Goal: Transaction & Acquisition: Purchase product/service

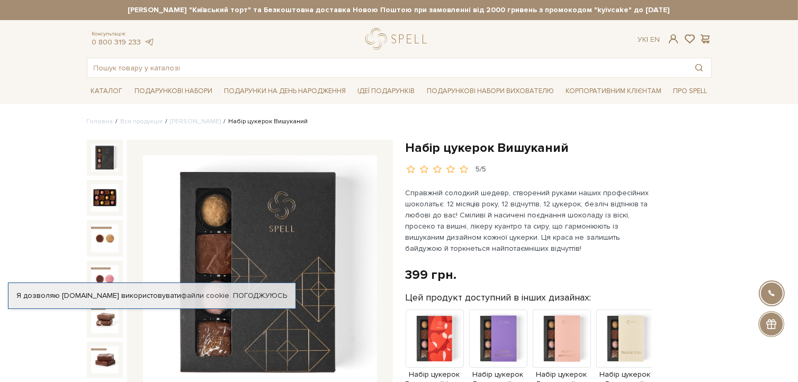
scroll to position [159, 0]
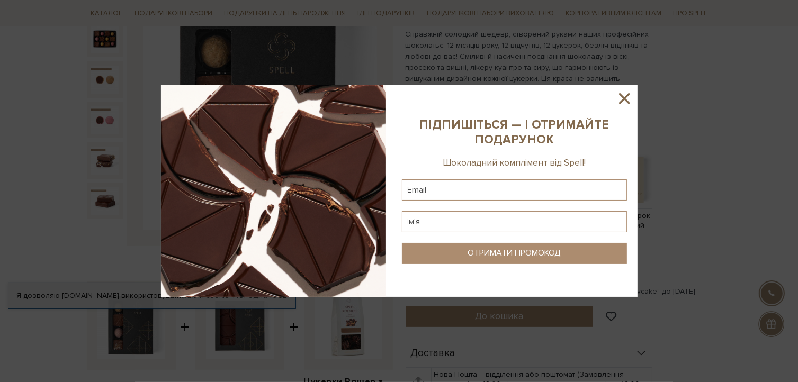
click at [623, 101] on icon at bounding box center [624, 98] width 18 height 18
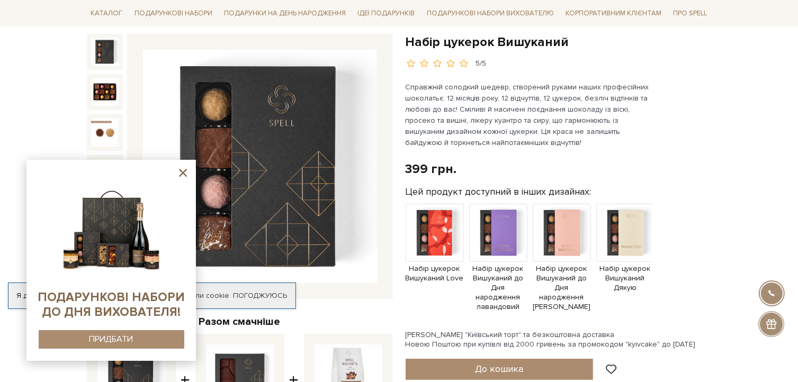
scroll to position [0, 0]
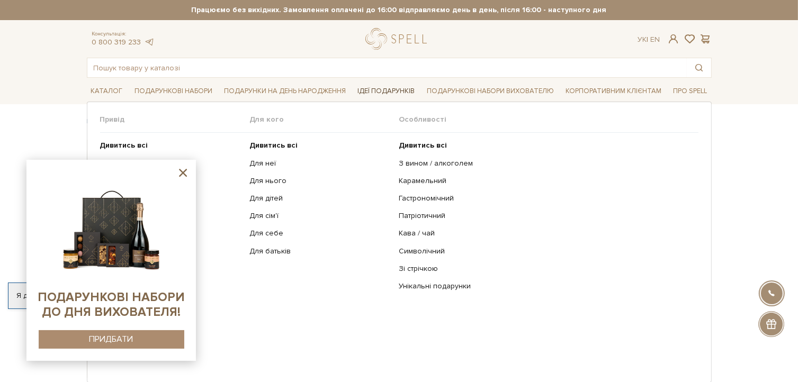
click at [385, 88] on link "Ідеї подарунків" at bounding box center [386, 91] width 66 height 16
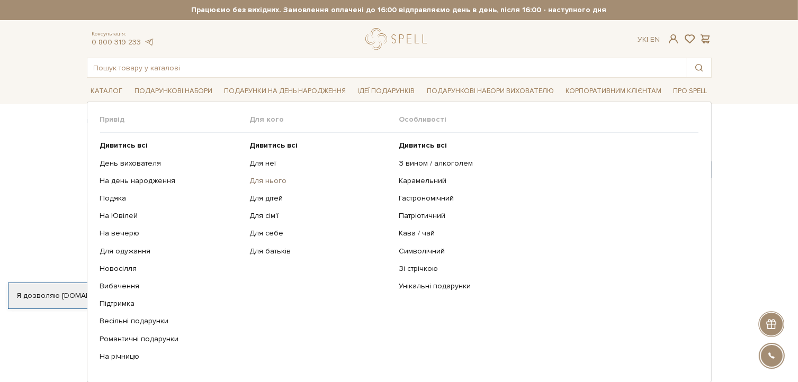
click at [275, 179] on link "Для нього" at bounding box center [320, 181] width 142 height 10
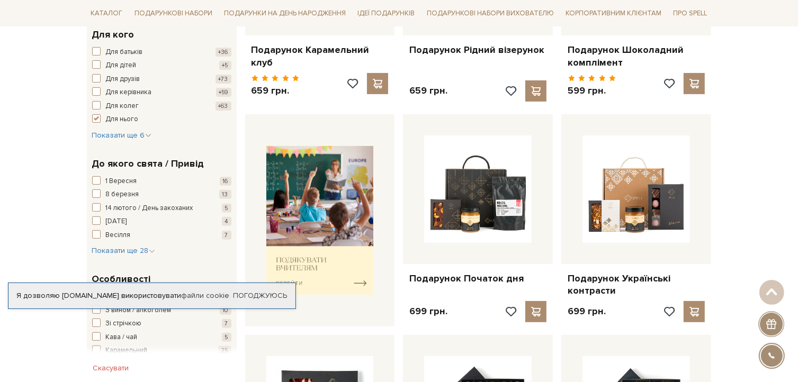
scroll to position [265, 0]
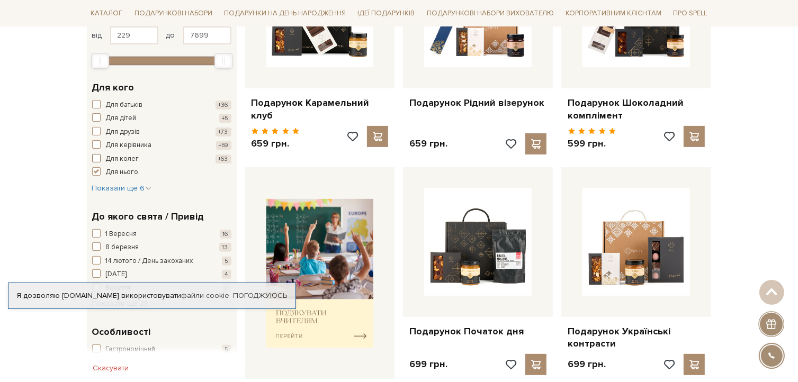
click at [99, 155] on span "button" at bounding box center [96, 158] width 8 height 8
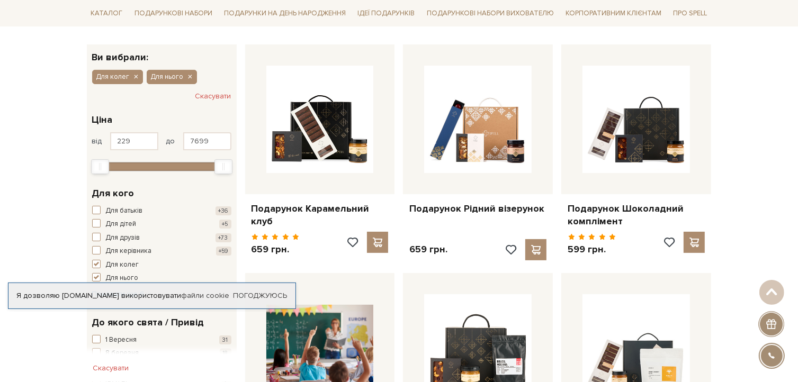
scroll to position [212, 0]
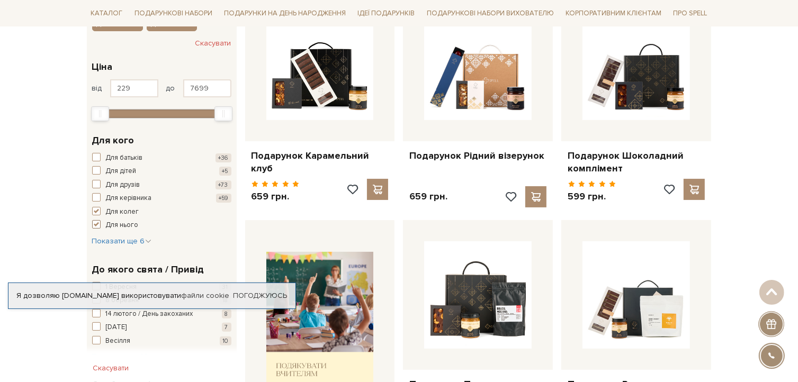
click at [96, 226] on span "button" at bounding box center [96, 224] width 8 height 8
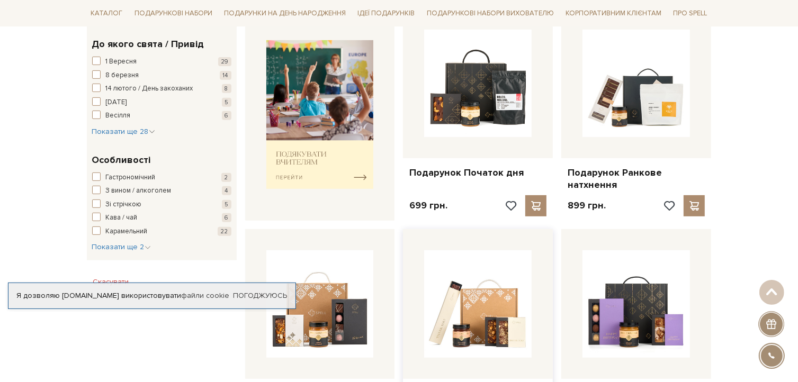
scroll to position [371, 0]
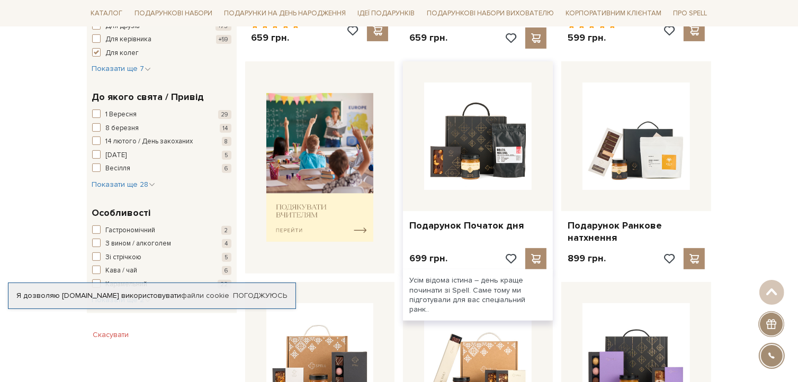
click at [475, 193] on div at bounding box center [478, 136] width 150 height 150
click at [469, 265] on div "699 грн." at bounding box center [477, 258] width 137 height 21
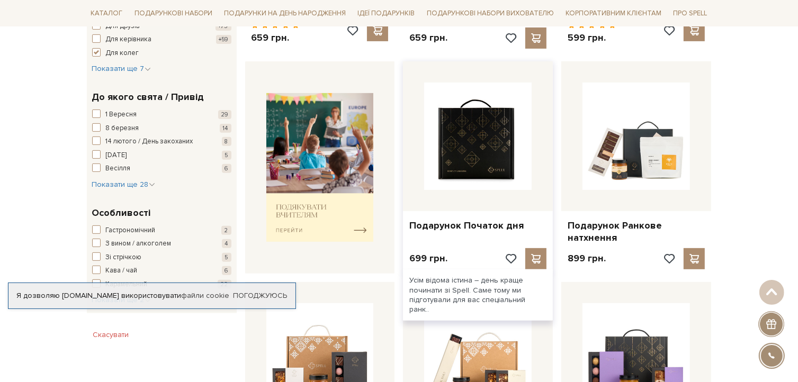
click at [459, 151] on img at bounding box center [477, 136] width 107 height 107
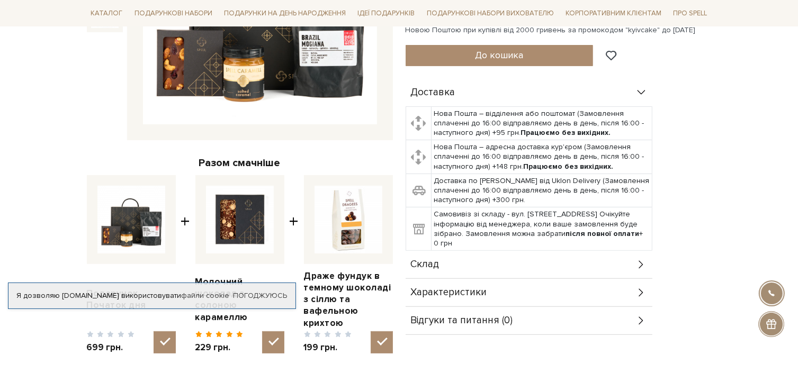
scroll to position [318, 0]
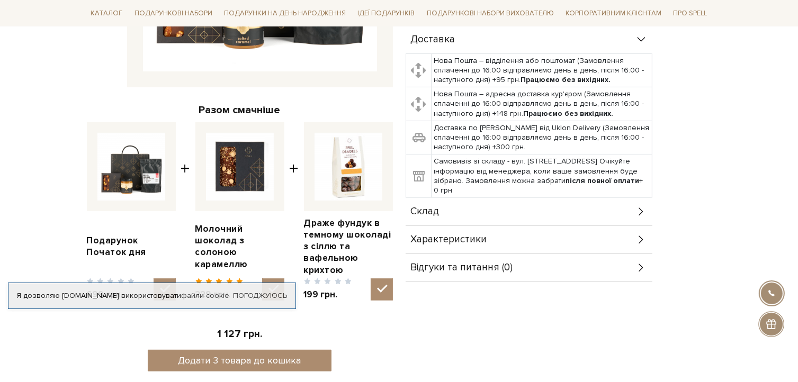
click at [355, 193] on img at bounding box center [349, 167] width 68 height 68
click at [371, 279] on input "checkbox" at bounding box center [382, 290] width 22 height 22
click at [352, 183] on img at bounding box center [349, 167] width 68 height 68
click at [371, 279] on input "checkbox" at bounding box center [382, 290] width 22 height 22
click at [347, 182] on img at bounding box center [349, 167] width 68 height 68
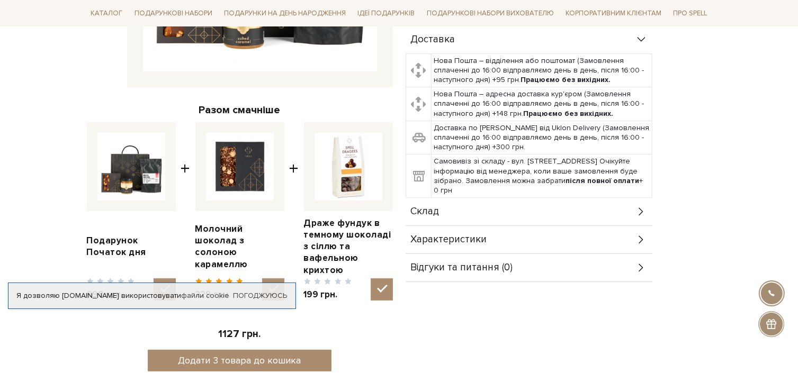
click at [371, 279] on input "checkbox" at bounding box center [382, 290] width 22 height 22
checkbox input "false"
click at [186, 300] on link "файли cookie" at bounding box center [205, 295] width 48 height 9
